Goal: Task Accomplishment & Management: Complete application form

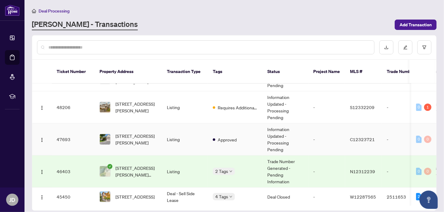
scroll to position [50, 0]
click at [133, 103] on span "[STREET_ADDRESS][PERSON_NAME]" at bounding box center [136, 106] width 42 height 13
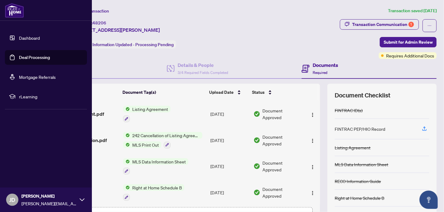
click at [19, 57] on link "Deal Processing" at bounding box center [34, 58] width 31 height 6
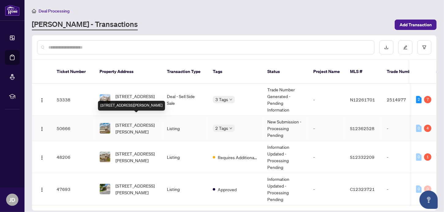
click at [144, 122] on span "[STREET_ADDRESS][PERSON_NAME]" at bounding box center [136, 128] width 42 height 13
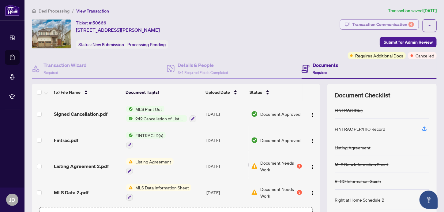
click at [367, 26] on div "Transaction Communication 4" at bounding box center [383, 25] width 62 height 10
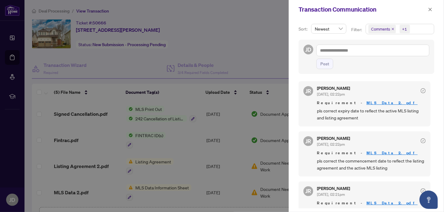
click at [263, 69] on div at bounding box center [222, 106] width 444 height 212
click at [430, 8] on icon "close" at bounding box center [430, 9] width 4 height 4
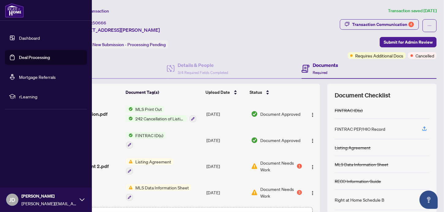
click at [19, 58] on link "Deal Processing" at bounding box center [34, 58] width 31 height 6
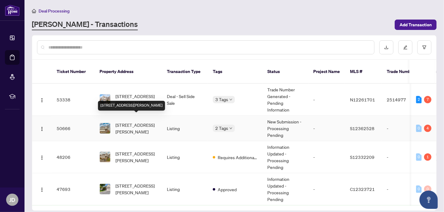
click at [136, 125] on span "[STREET_ADDRESS][PERSON_NAME]" at bounding box center [136, 128] width 42 height 13
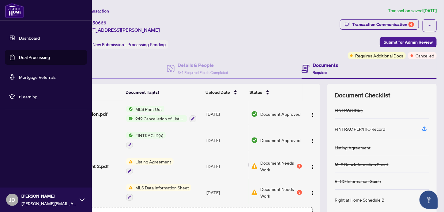
click at [19, 60] on link "Deal Processing" at bounding box center [34, 58] width 31 height 6
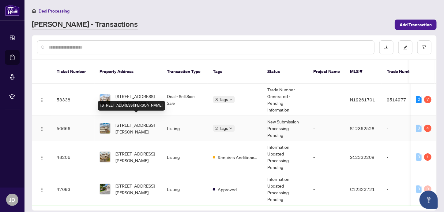
click at [124, 122] on span "[STREET_ADDRESS][PERSON_NAME]" at bounding box center [136, 128] width 42 height 13
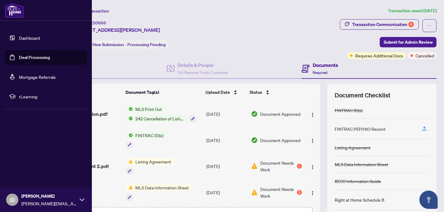
click at [19, 57] on link "Deal Processing" at bounding box center [34, 58] width 31 height 6
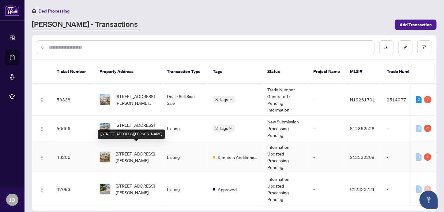
click at [131, 151] on span "[STREET_ADDRESS][PERSON_NAME]" at bounding box center [136, 157] width 42 height 13
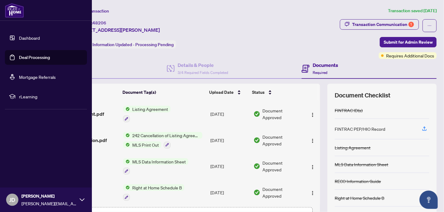
click at [19, 55] on link "Deal Processing" at bounding box center [34, 58] width 31 height 6
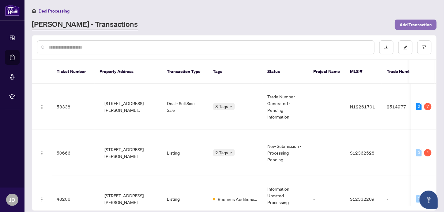
click at [416, 24] on span "Add Transaction" at bounding box center [415, 25] width 32 height 10
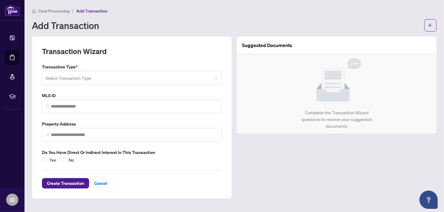
click at [184, 77] on input "search" at bounding box center [129, 78] width 167 height 13
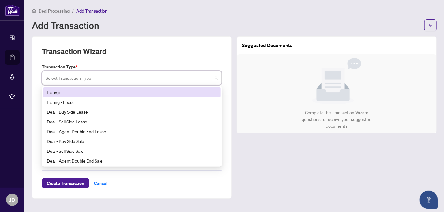
click at [54, 93] on div "Listing" at bounding box center [132, 92] width 170 height 7
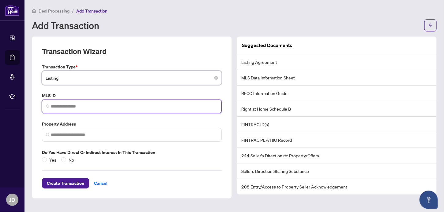
click at [57, 104] on input "search" at bounding box center [134, 106] width 167 height 6
paste input "*********"
type input "*********"
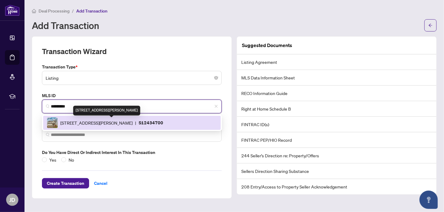
click at [73, 120] on span "[STREET_ADDRESS][PERSON_NAME]" at bounding box center [96, 123] width 72 height 7
type input "**********"
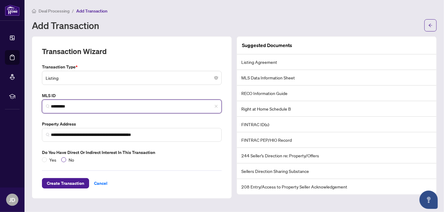
type input "*********"
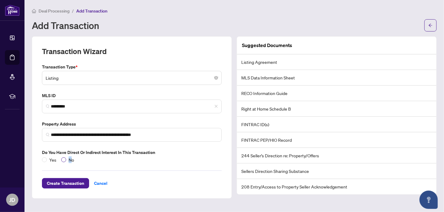
click at [71, 160] on span "No" at bounding box center [71, 160] width 10 height 7
click at [72, 160] on span "No" at bounding box center [71, 160] width 10 height 7
click at [88, 164] on div "Create Transaction Cancel" at bounding box center [132, 175] width 180 height 25
click at [71, 159] on span "No" at bounding box center [71, 160] width 10 height 7
click at [62, 183] on span "Create Transaction" at bounding box center [65, 184] width 37 height 10
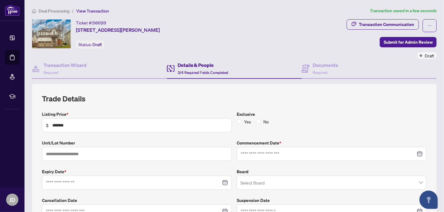
type input "**********"
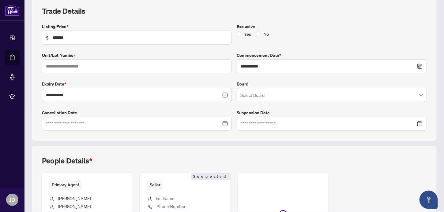
scroll to position [88, 0]
click at [250, 98] on input "search" at bounding box center [328, 95] width 177 height 13
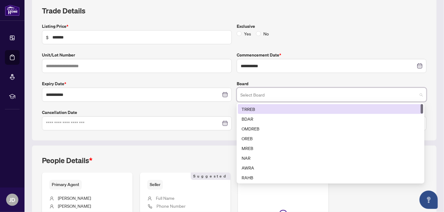
click at [246, 108] on div "TRREB" at bounding box center [330, 109] width 178 height 7
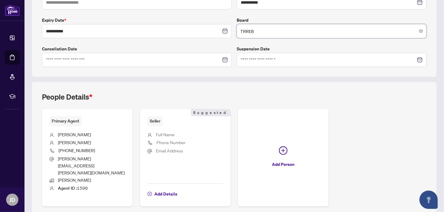
scroll to position [164, 0]
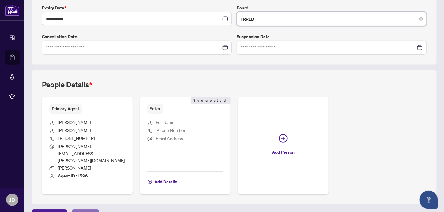
click at [81, 210] on span "Next Tab" at bounding box center [85, 215] width 17 height 10
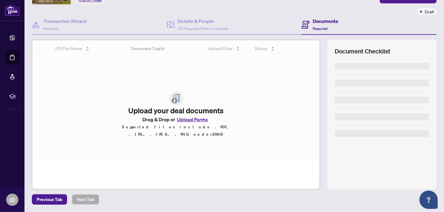
scroll to position [43, 0]
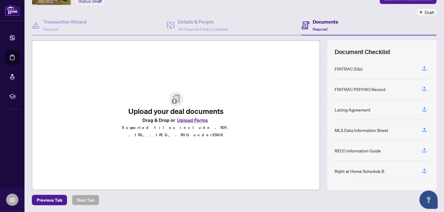
click at [185, 124] on button "Upload Forms" at bounding box center [192, 120] width 35 height 8
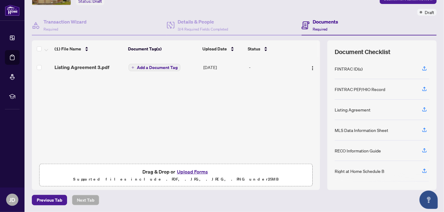
click at [195, 170] on button "Upload Forms" at bounding box center [192, 172] width 35 height 8
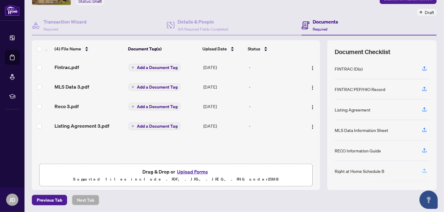
click at [421, 168] on icon "button" at bounding box center [424, 171] width 6 height 6
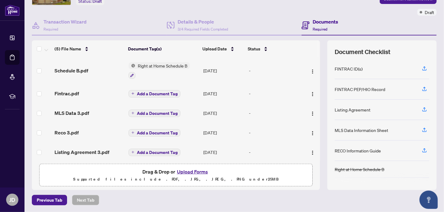
scroll to position [0, 0]
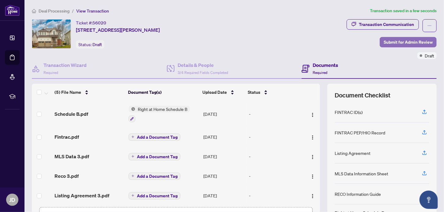
click at [394, 41] on span "Submit for Admin Review" at bounding box center [408, 42] width 49 height 10
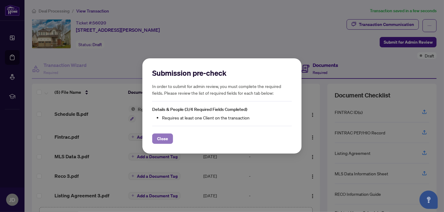
click at [161, 141] on span "Close" at bounding box center [162, 139] width 11 height 10
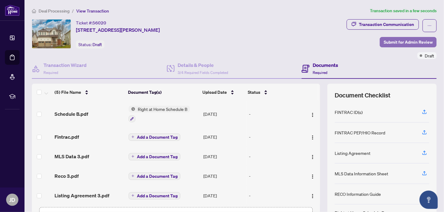
click at [401, 41] on span "Submit for Admin Review" at bounding box center [408, 42] width 49 height 10
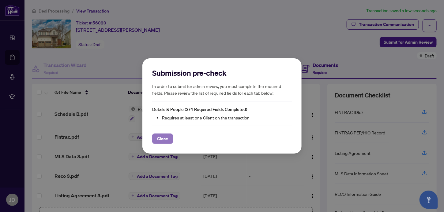
click at [165, 139] on span "Close" at bounding box center [162, 139] width 11 height 10
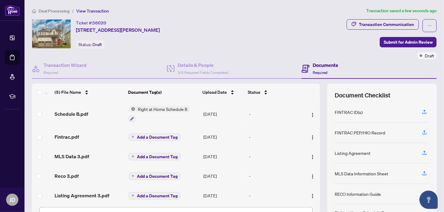
click at [314, 67] on h4 "Documents" at bounding box center [325, 65] width 25 height 7
click at [196, 69] on div "Details & People 3/4 Required Fields Completed" at bounding box center [203, 69] width 51 height 14
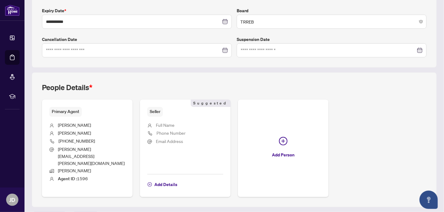
scroll to position [164, 0]
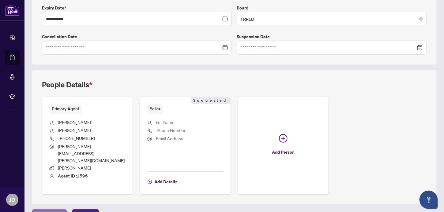
click at [50, 210] on span "Previous Tab" at bounding box center [49, 215] width 25 height 10
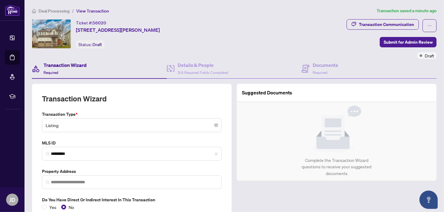
type input "**********"
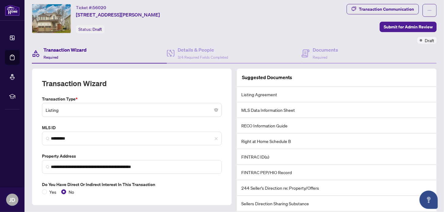
scroll to position [51, 0]
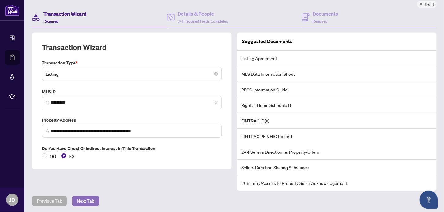
click at [84, 199] on span "Next Tab" at bounding box center [85, 202] width 17 height 10
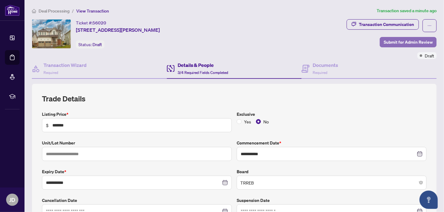
click at [394, 41] on span "Submit for Admin Review" at bounding box center [408, 42] width 49 height 10
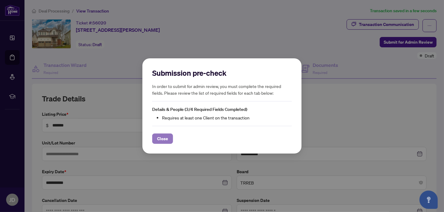
click at [162, 140] on span "Close" at bounding box center [162, 139] width 11 height 10
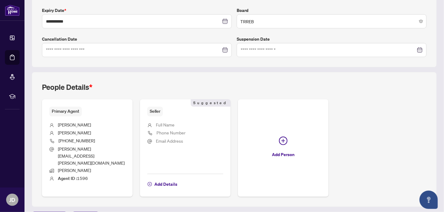
scroll to position [164, 0]
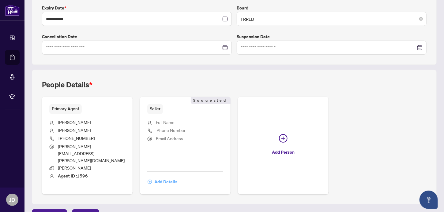
click at [155, 177] on span "Add Details" at bounding box center [165, 182] width 23 height 10
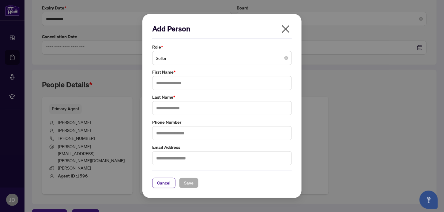
click at [174, 58] on span "Seller" at bounding box center [222, 58] width 132 height 12
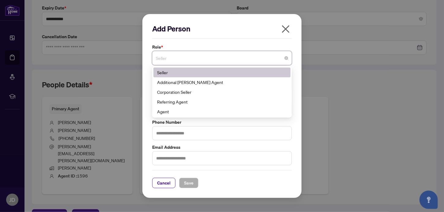
click at [171, 72] on div "Seller" at bounding box center [222, 72] width 130 height 7
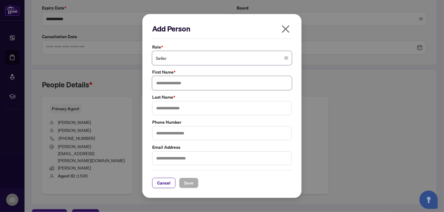
click at [171, 83] on input "text" at bounding box center [222, 83] width 140 height 14
type input "***"
click at [167, 107] on input "text" at bounding box center [222, 108] width 140 height 14
type input "*****"
click at [188, 185] on span "Save" at bounding box center [188, 183] width 9 height 10
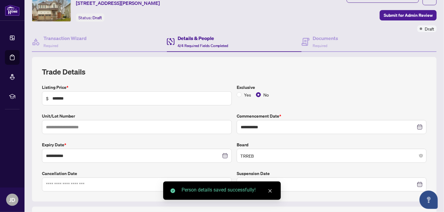
scroll to position [0, 0]
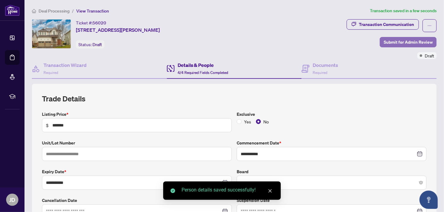
click at [389, 39] on span "Submit for Admin Review" at bounding box center [408, 42] width 49 height 10
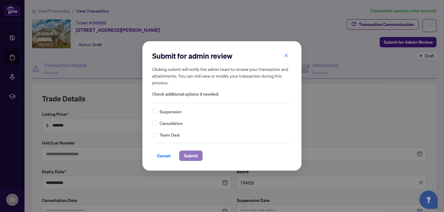
click at [192, 157] on span "Submit" at bounding box center [191, 156] width 14 height 10
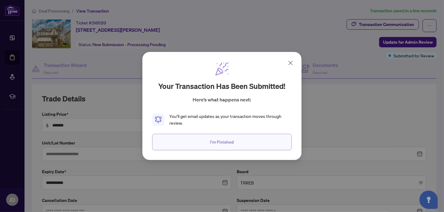
click at [228, 142] on span "I'm Finished" at bounding box center [222, 142] width 24 height 10
